Goal: Book appointment/travel/reservation

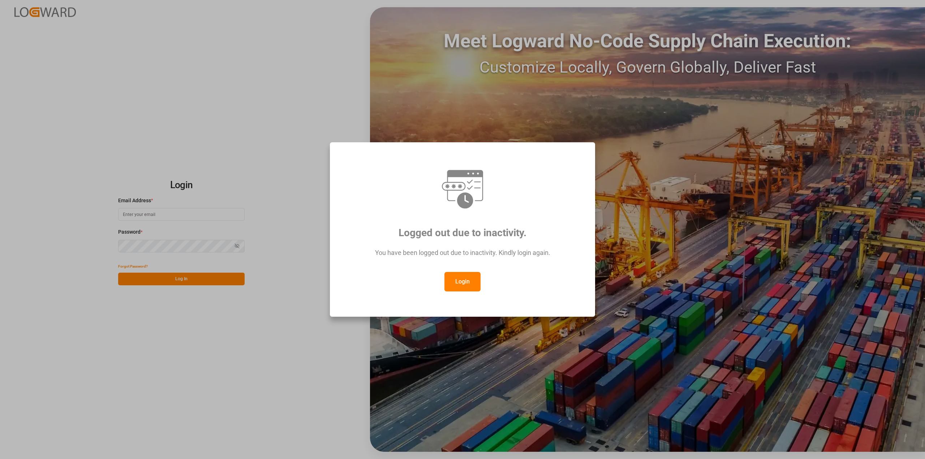
click at [468, 280] on button "Login" at bounding box center [462, 282] width 36 height 20
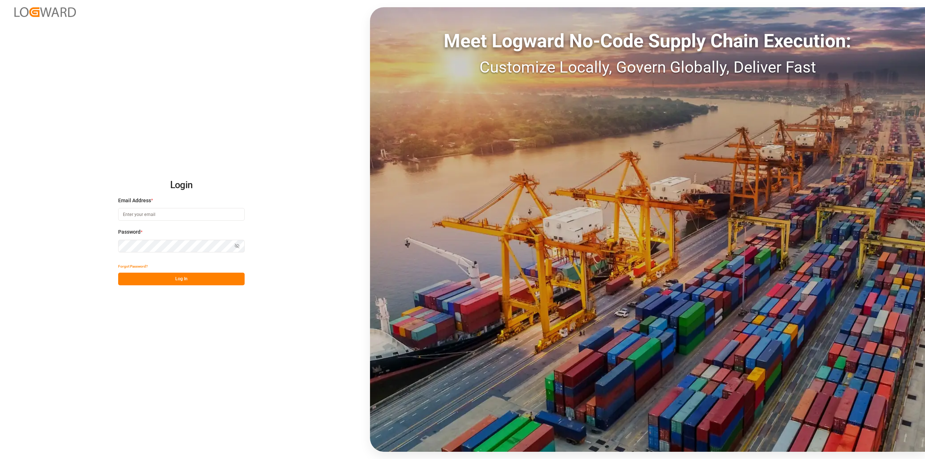
click at [154, 210] on input at bounding box center [181, 214] width 126 height 13
type input "[PERSON_NAME][EMAIL_ADDRESS][PERSON_NAME][DOMAIN_NAME]"
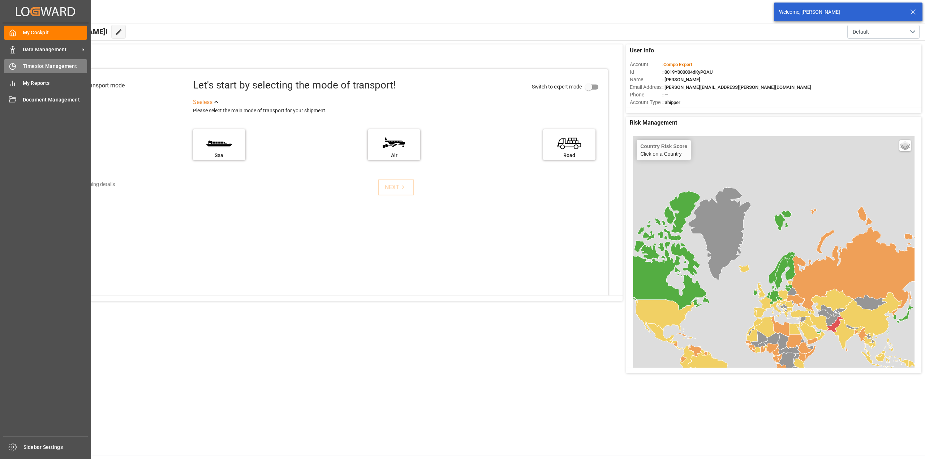
click at [25, 65] on span "Timeslot Management" at bounding box center [55, 66] width 65 height 8
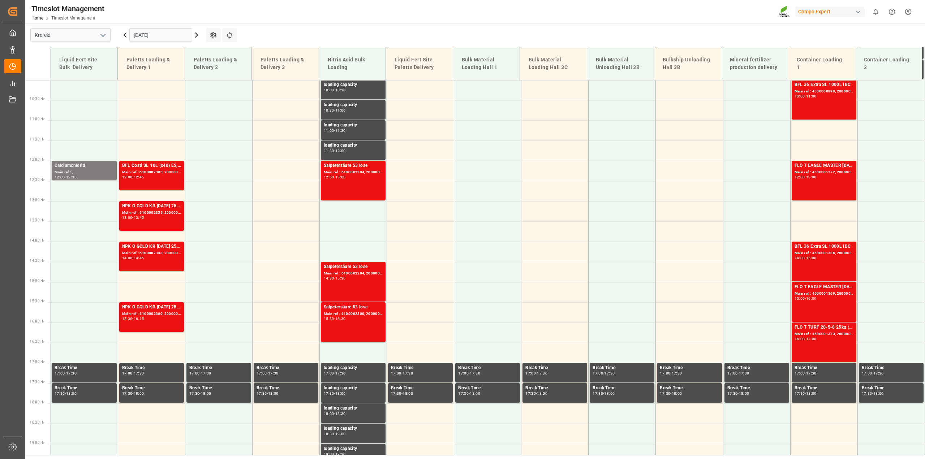
scroll to position [407, 0]
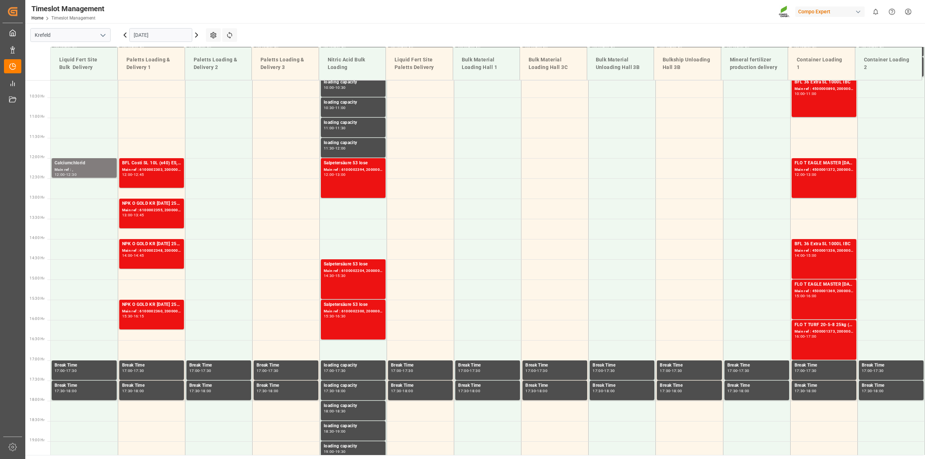
click at [147, 33] on input "[DATE]" at bounding box center [160, 35] width 63 height 14
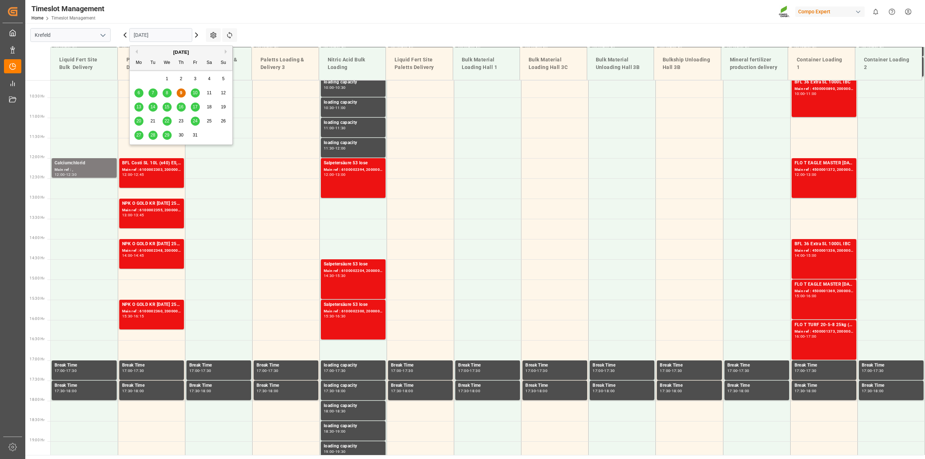
click at [181, 109] on span "16" at bounding box center [180, 106] width 5 height 5
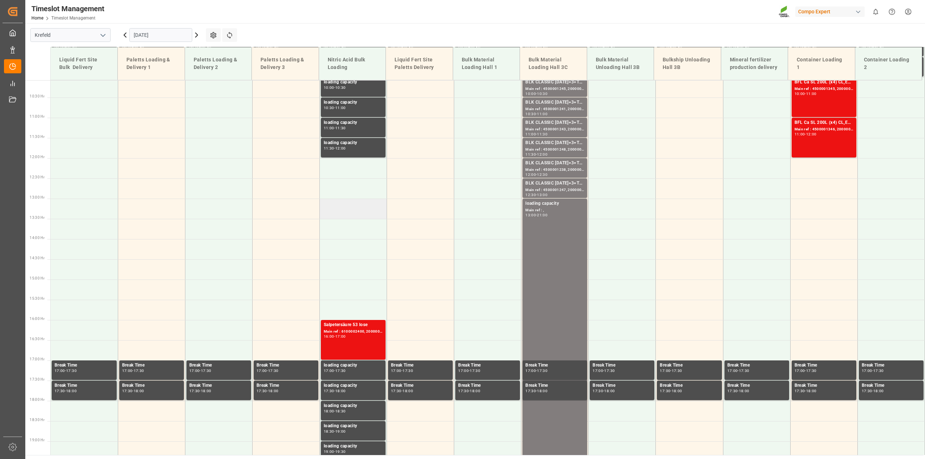
scroll to position [227, 0]
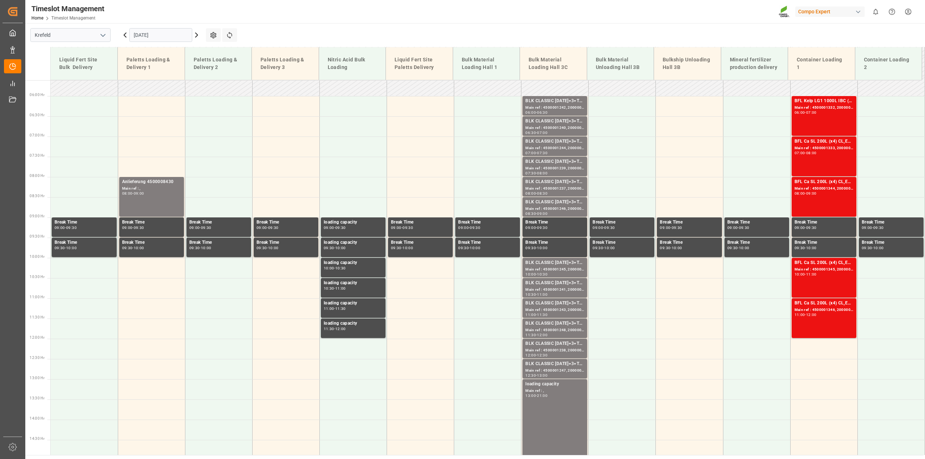
click at [194, 35] on icon at bounding box center [196, 35] width 9 height 9
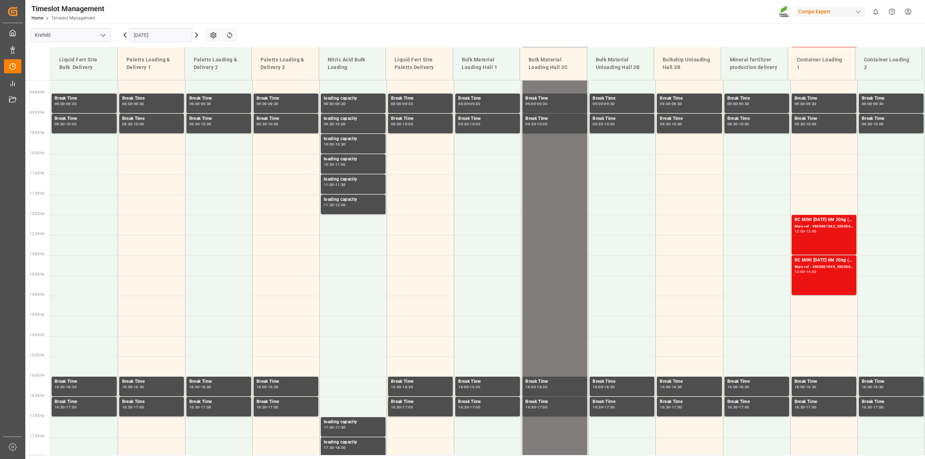
scroll to position [407, 0]
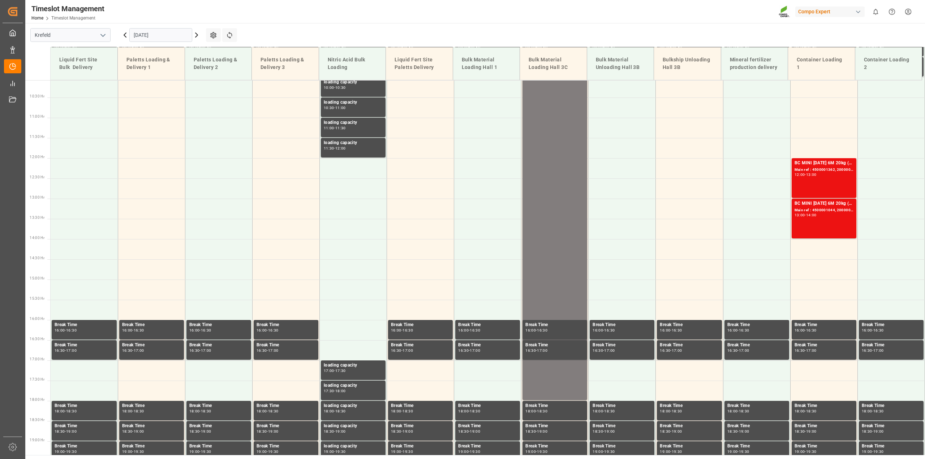
click at [126, 36] on icon at bounding box center [125, 35] width 9 height 9
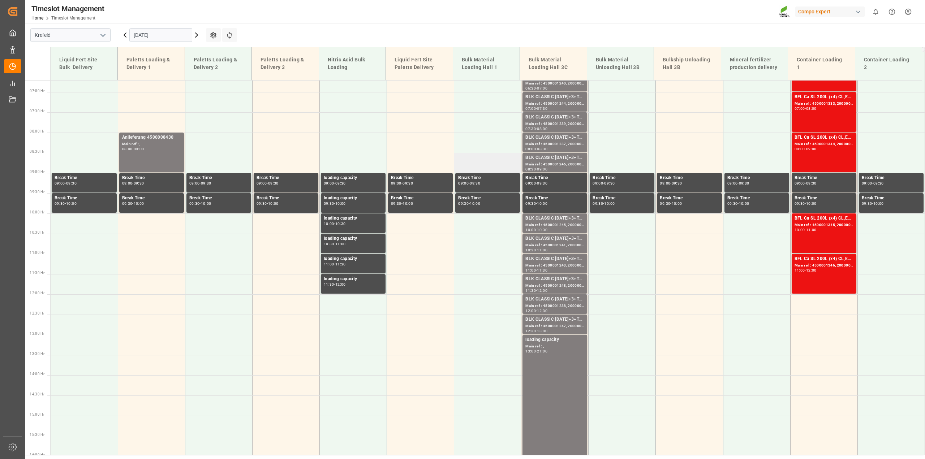
scroll to position [272, 0]
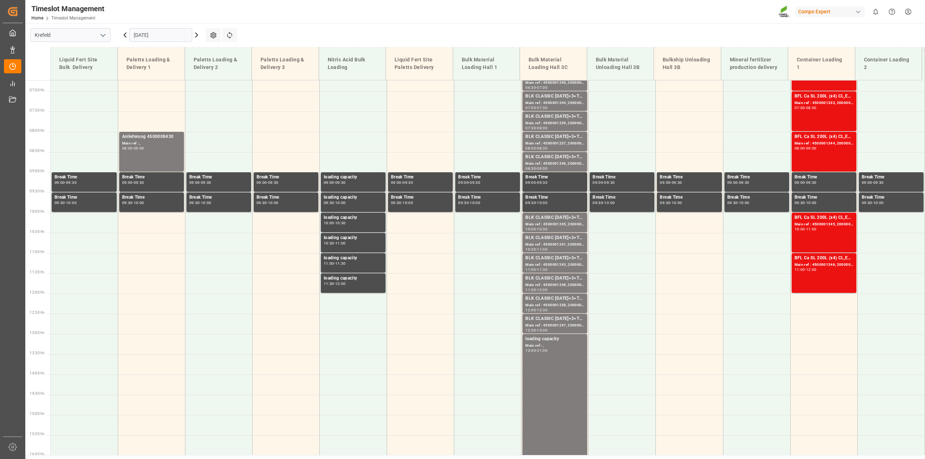
click at [143, 34] on input "[DATE]" at bounding box center [160, 35] width 63 height 14
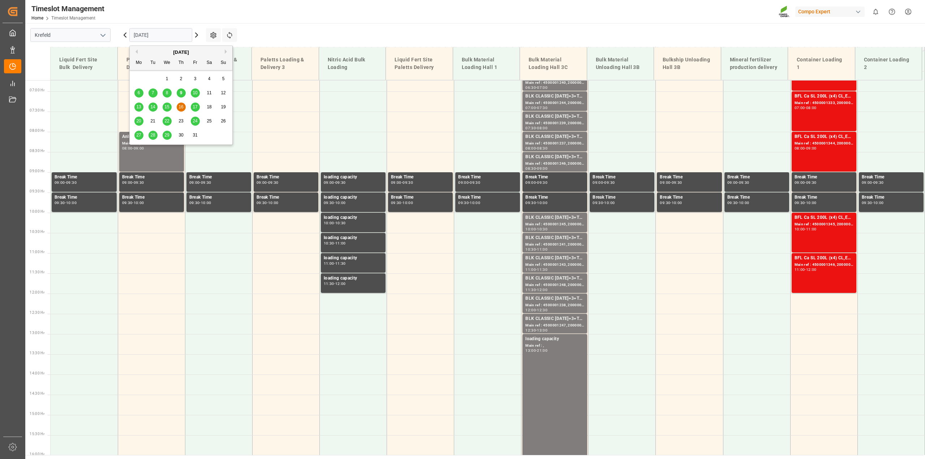
click at [138, 109] on span "13" at bounding box center [138, 106] width 5 height 5
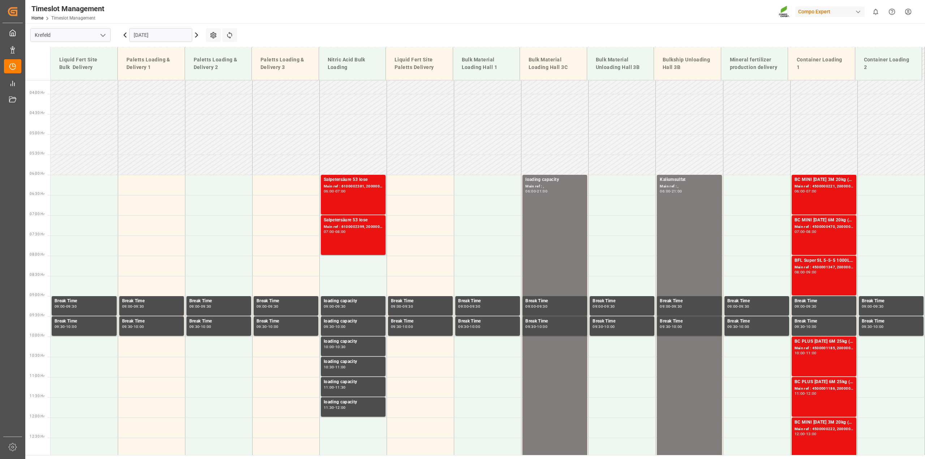
scroll to position [137, 0]
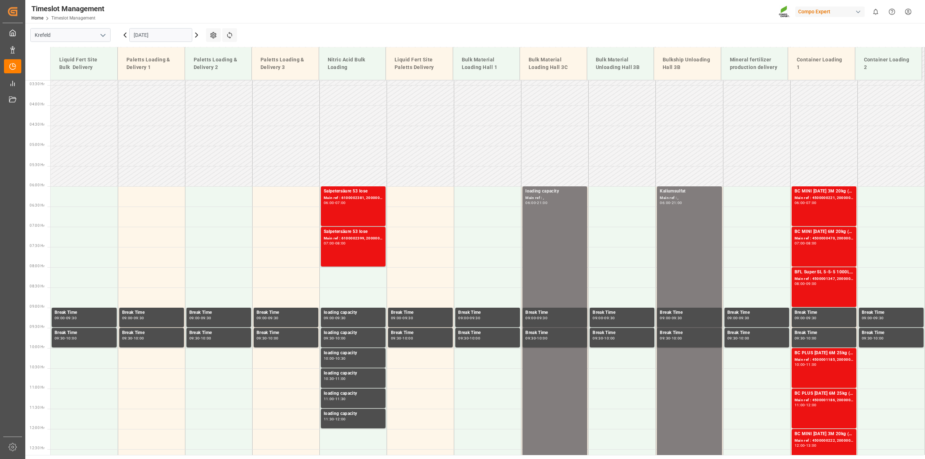
click at [198, 33] on icon at bounding box center [196, 35] width 9 height 9
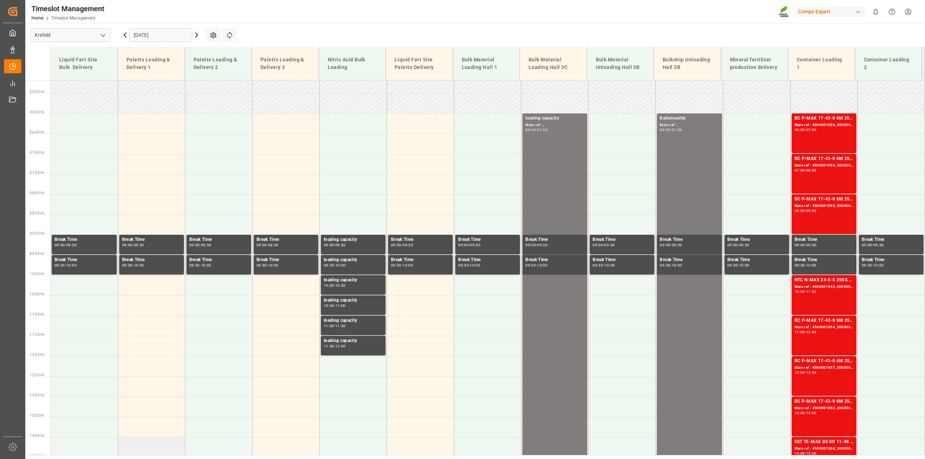
scroll to position [182, 0]
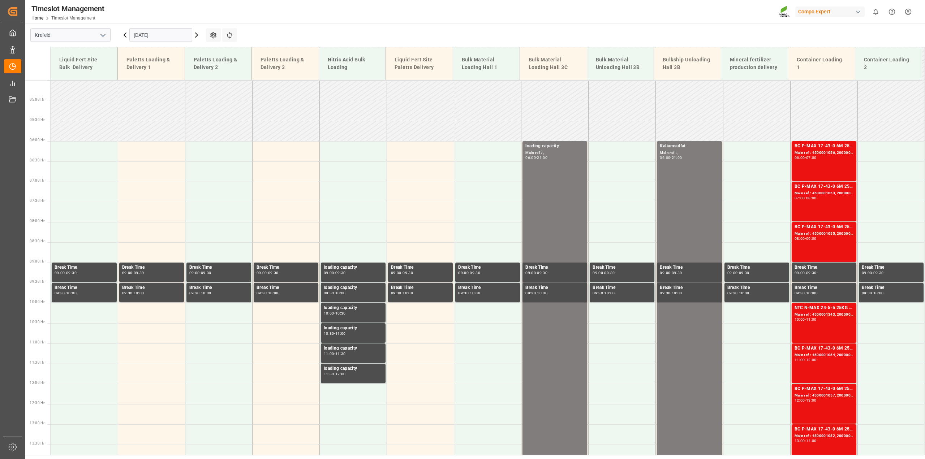
click at [198, 35] on icon at bounding box center [196, 35] width 9 height 9
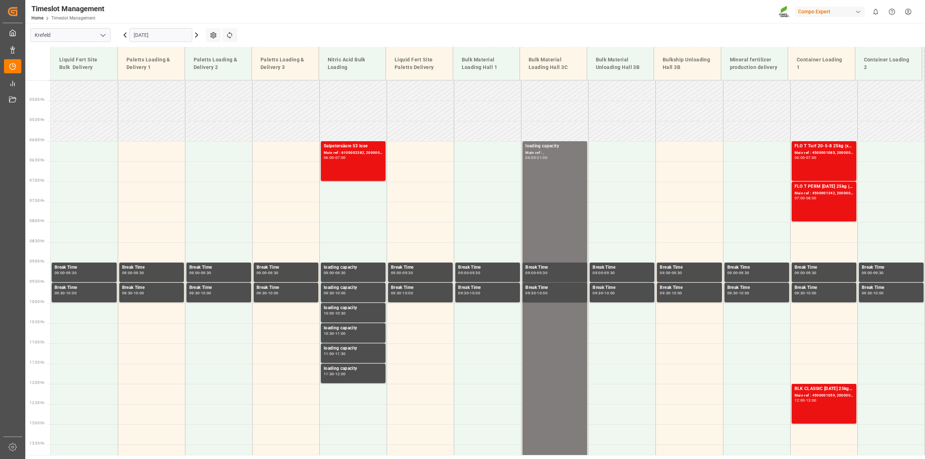
click at [198, 33] on icon at bounding box center [196, 35] width 9 height 9
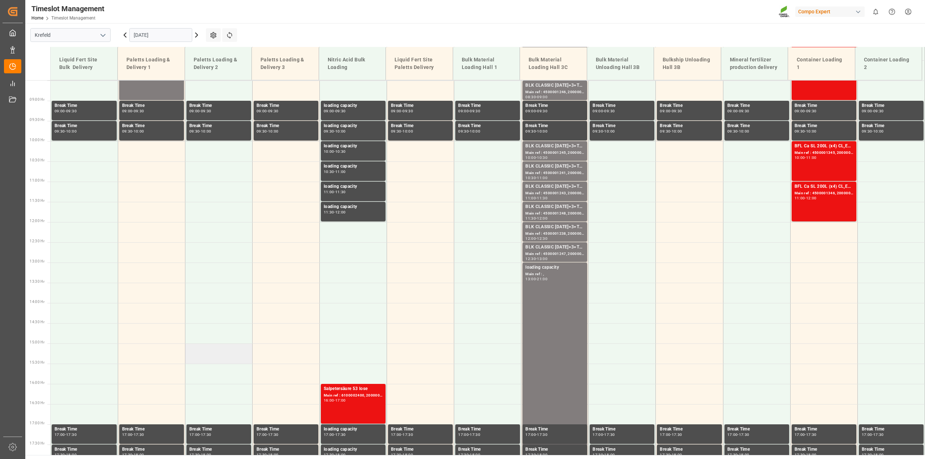
scroll to position [227, 0]
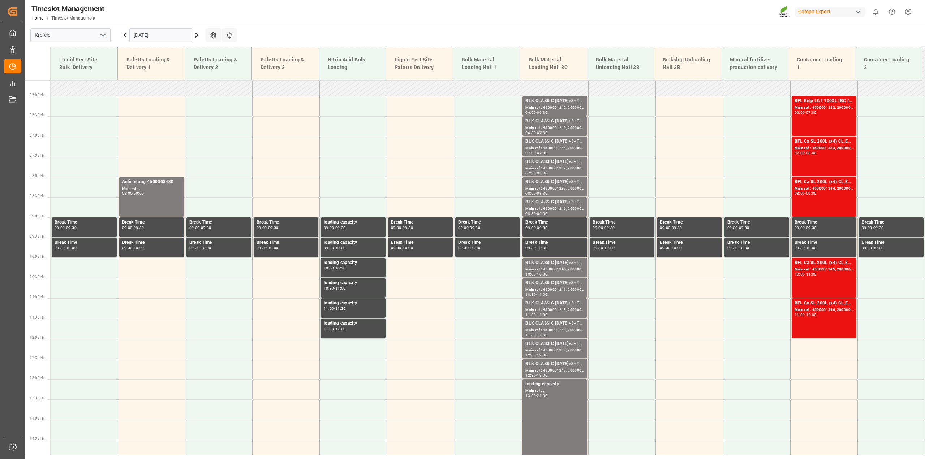
click at [124, 37] on icon at bounding box center [125, 35] width 9 height 9
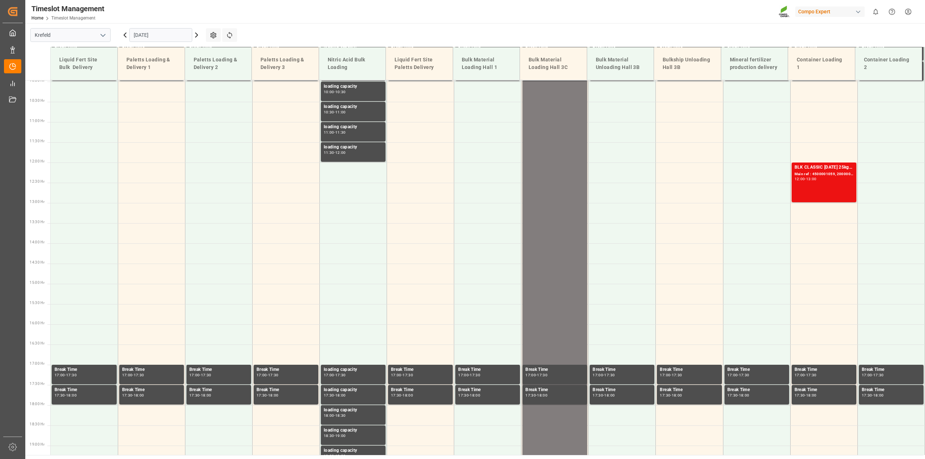
scroll to position [407, 0]
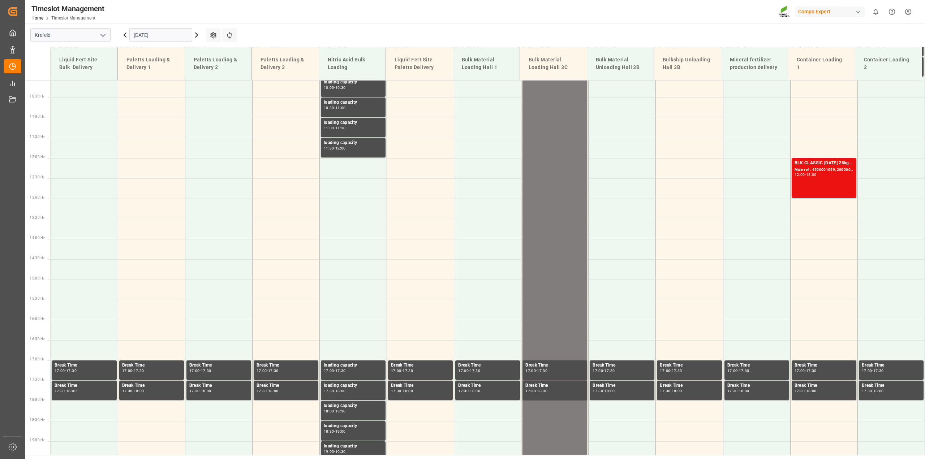
click at [124, 37] on icon at bounding box center [125, 35] width 9 height 9
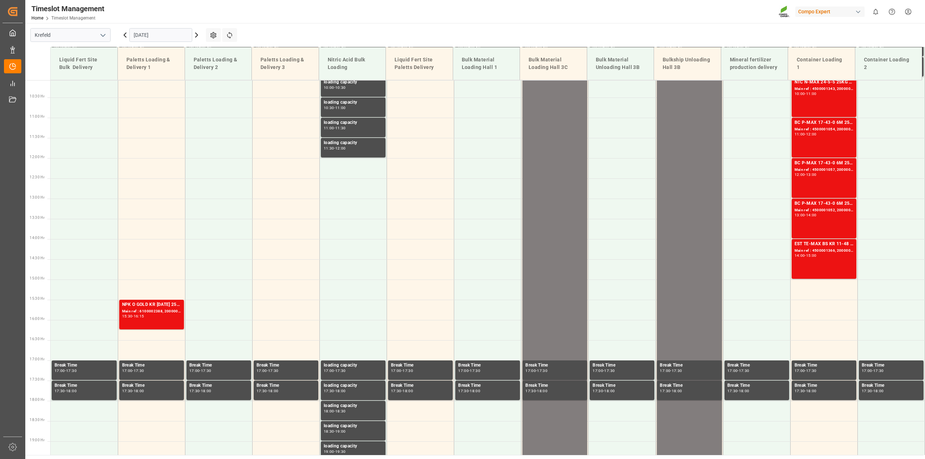
click at [153, 29] on input "[DATE]" at bounding box center [160, 35] width 63 height 14
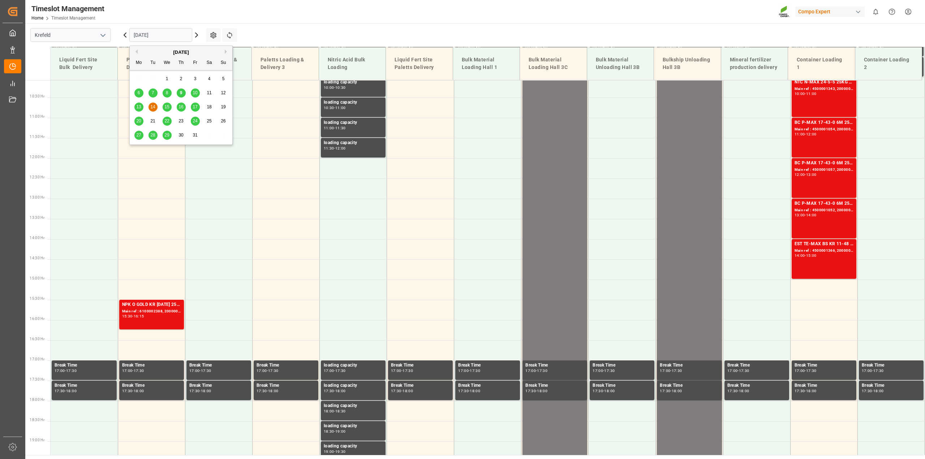
click at [191, 109] on div "17" at bounding box center [195, 107] width 9 height 9
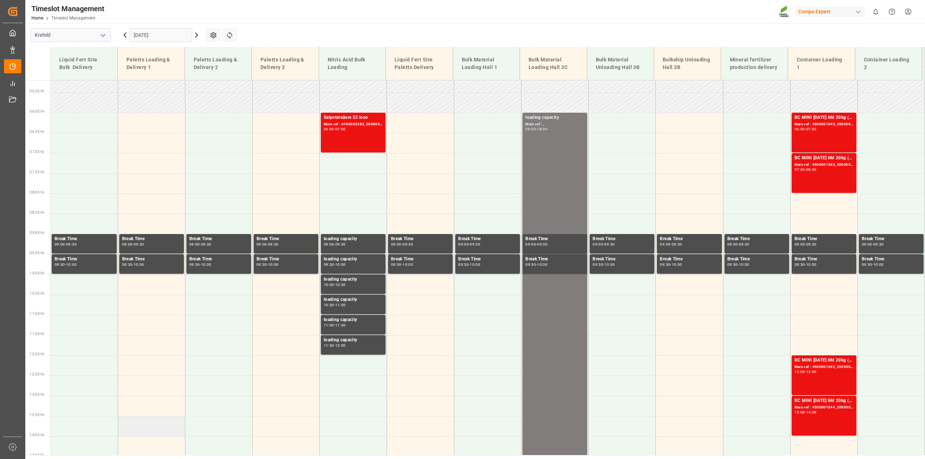
scroll to position [137, 0]
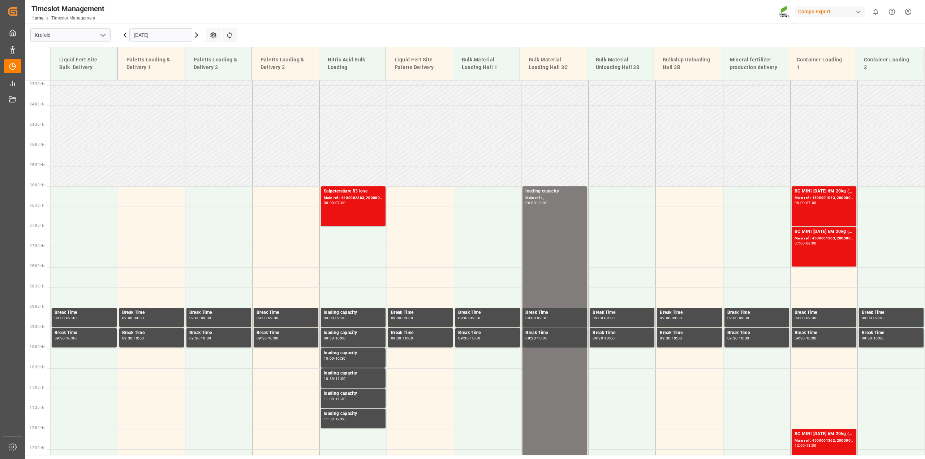
click at [124, 37] on icon at bounding box center [125, 35] width 9 height 9
